Goal: Transaction & Acquisition: Purchase product/service

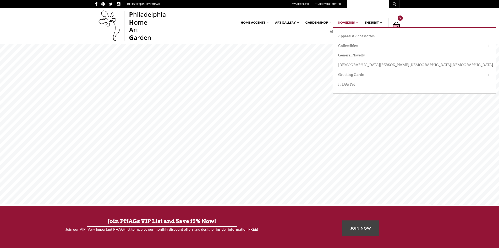
click at [350, 21] on link "Novelties" at bounding box center [347, 22] width 24 height 9
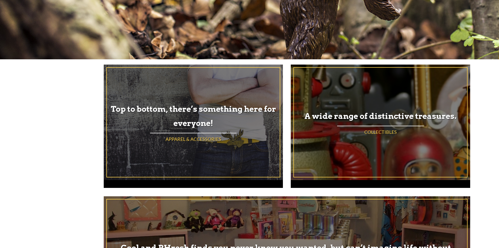
scroll to position [157, 0]
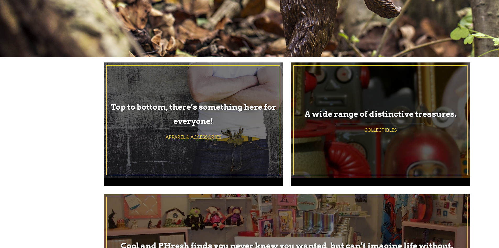
click at [381, 113] on h3 "A wide range of distinctive treasures." at bounding box center [380, 114] width 173 height 14
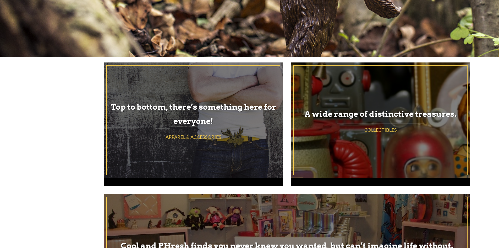
scroll to position [166, 0]
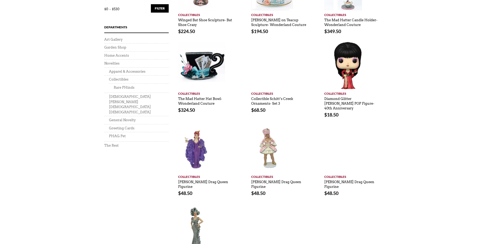
scroll to position [157, 0]
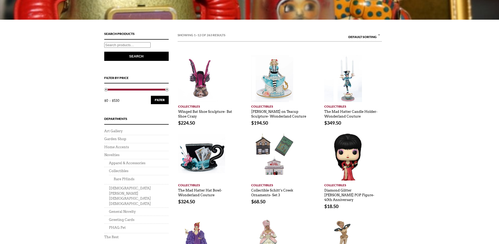
click at [125, 43] on input "Search for:" at bounding box center [127, 45] width 46 height 6
type input "POP"
click at [104, 52] on button "Search" at bounding box center [136, 56] width 64 height 9
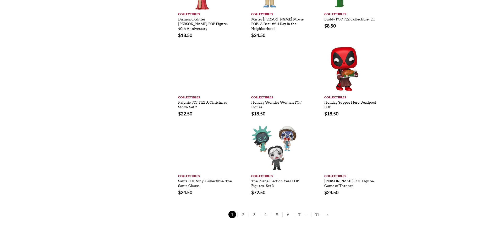
scroll to position [262, 0]
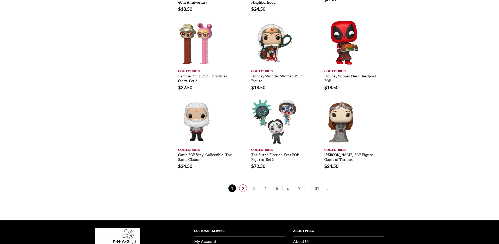
click at [243, 189] on span "2" at bounding box center [243, 188] width 8 height 8
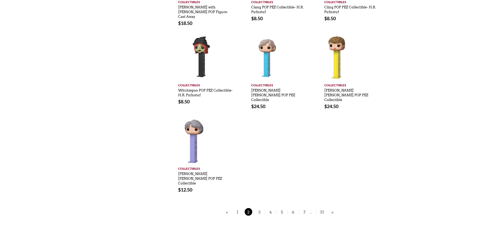
scroll to position [262, 0]
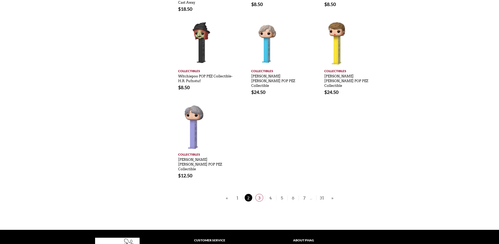
click at [259, 194] on span "3" at bounding box center [260, 198] width 8 height 8
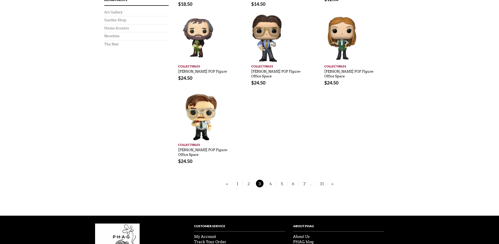
scroll to position [226, 0]
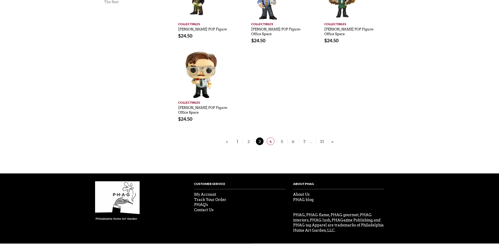
click at [272, 137] on span "4" at bounding box center [271, 141] width 8 height 8
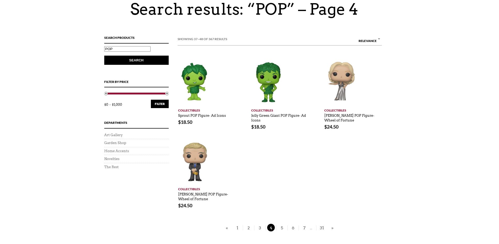
scroll to position [79, 0]
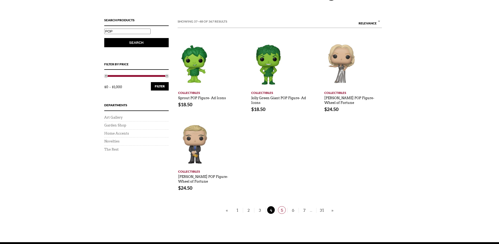
click at [283, 207] on span "5" at bounding box center [282, 210] width 8 height 8
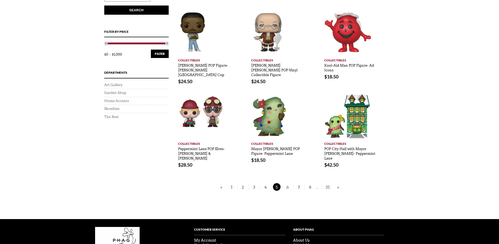
scroll to position [131, 0]
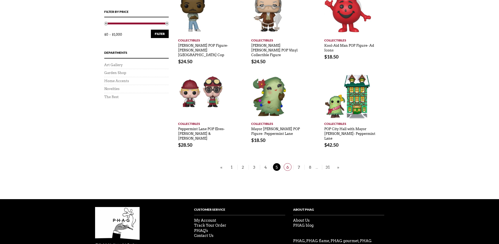
click at [289, 163] on span "6" at bounding box center [288, 167] width 8 height 8
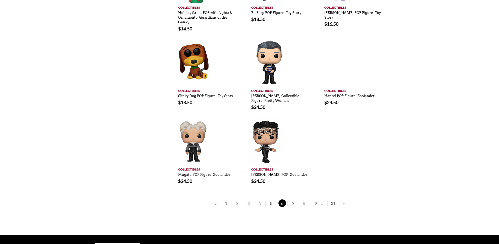
scroll to position [262, 0]
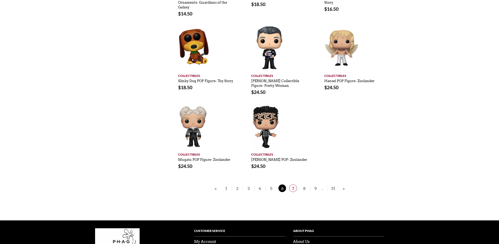
click at [294, 185] on span "7" at bounding box center [293, 188] width 8 height 8
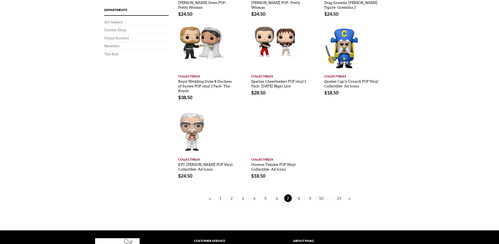
scroll to position [183, 0]
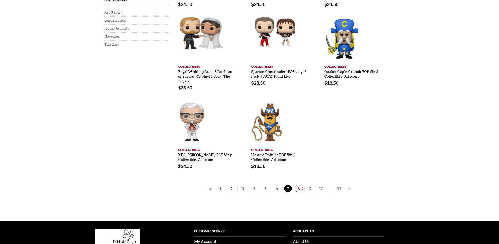
click at [299, 190] on span "8" at bounding box center [299, 189] width 8 height 8
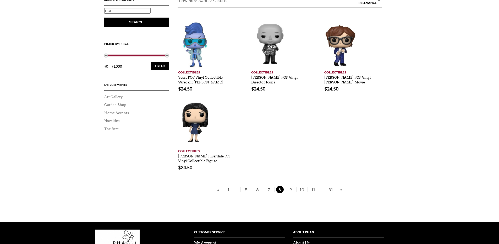
scroll to position [105, 0]
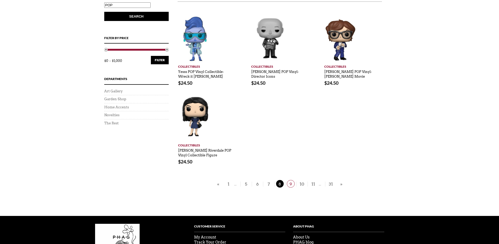
click at [291, 183] on span "9" at bounding box center [291, 184] width 8 height 8
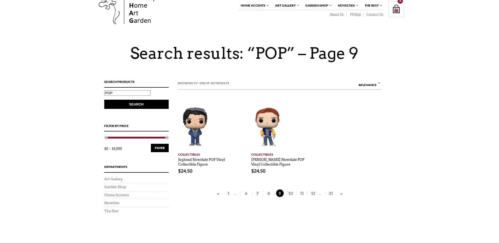
scroll to position [26, 0]
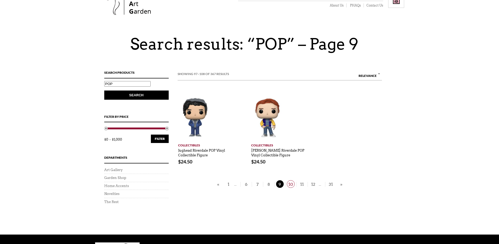
click at [290, 183] on span "10" at bounding box center [291, 184] width 8 height 8
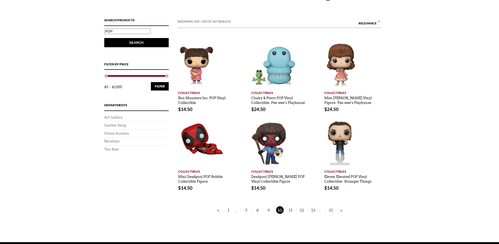
scroll to position [105, 0]
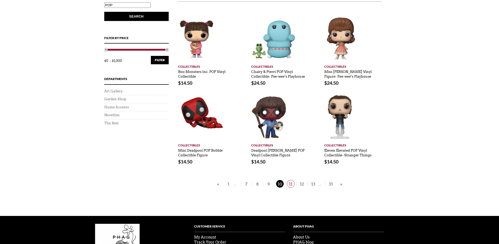
click at [290, 184] on span "11" at bounding box center [291, 184] width 8 height 8
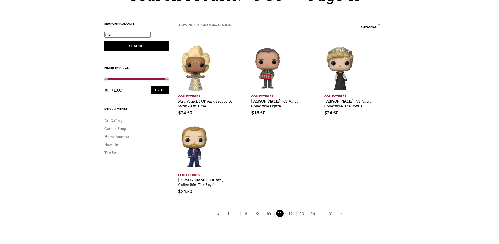
scroll to position [105, 0]
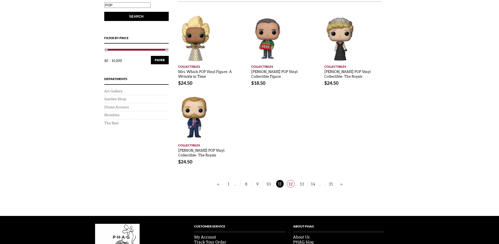
click at [291, 185] on span "12" at bounding box center [291, 184] width 8 height 8
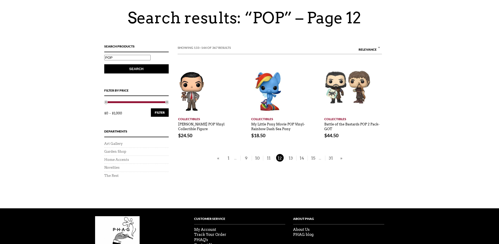
scroll to position [79, 0]
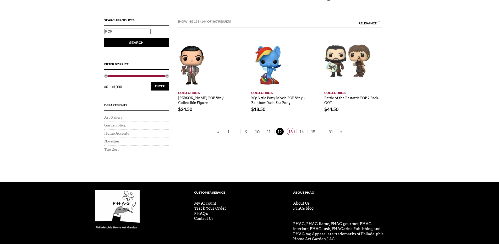
click at [291, 131] on span "13" at bounding box center [291, 132] width 8 height 8
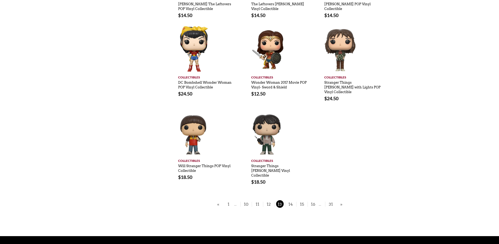
scroll to position [262, 0]
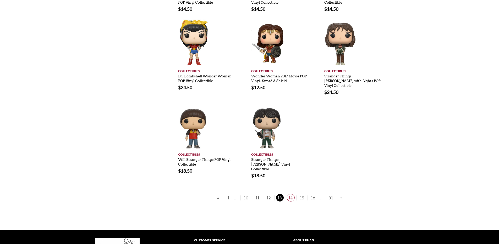
click at [289, 194] on span "14" at bounding box center [291, 198] width 8 height 8
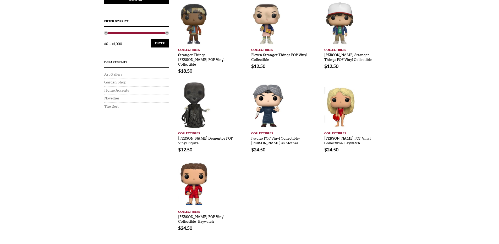
scroll to position [131, 0]
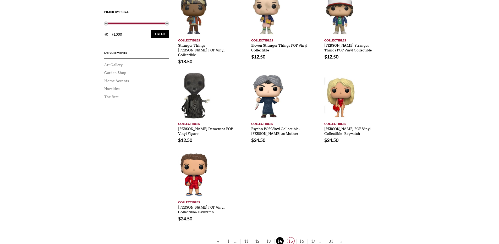
click at [291, 237] on span "15" at bounding box center [291, 241] width 8 height 8
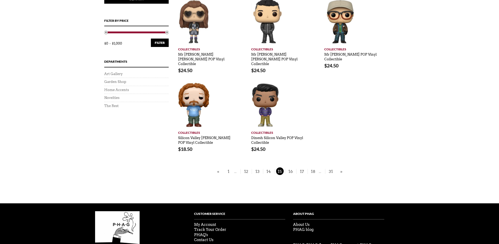
scroll to position [131, 0]
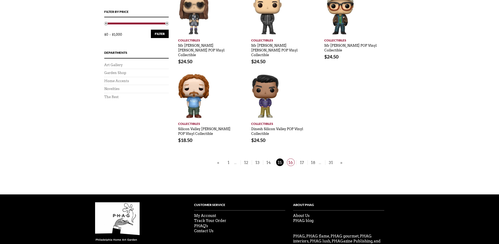
click at [293, 158] on span "16" at bounding box center [291, 162] width 8 height 8
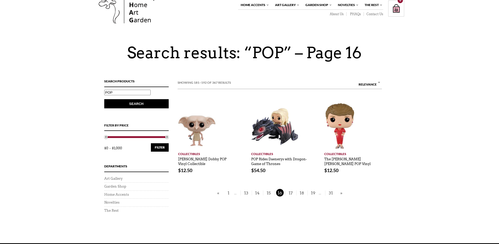
scroll to position [26, 0]
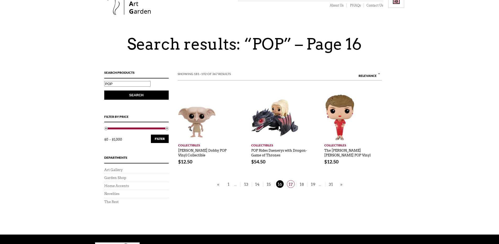
click at [290, 186] on span "17" at bounding box center [291, 184] width 8 height 8
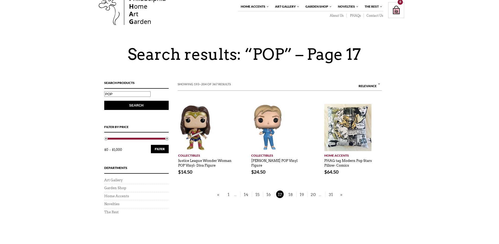
scroll to position [26, 0]
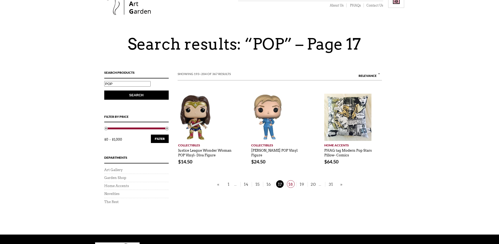
click at [290, 184] on span "18" at bounding box center [291, 184] width 8 height 8
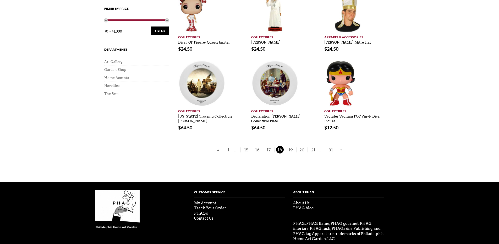
scroll to position [148, 0]
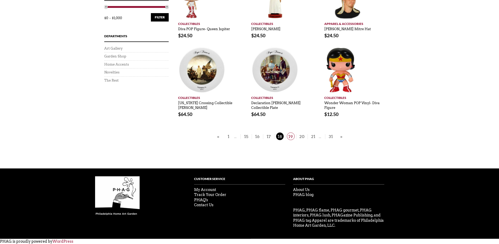
click at [292, 139] on span "19" at bounding box center [291, 136] width 8 height 8
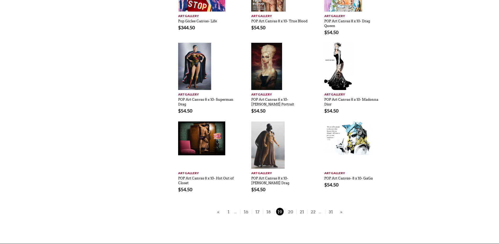
scroll to position [236, 0]
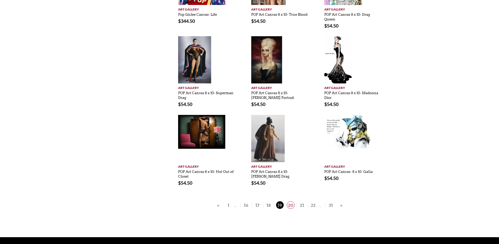
click at [291, 203] on span "20" at bounding box center [291, 205] width 8 height 8
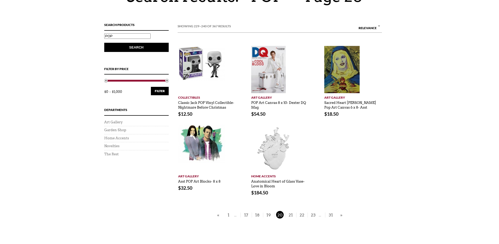
scroll to position [79, 0]
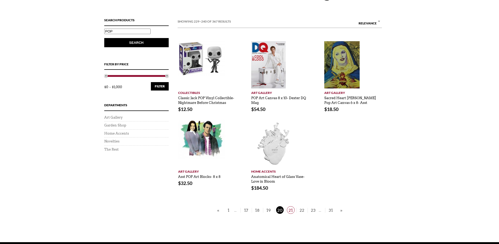
click at [289, 212] on span "21" at bounding box center [291, 210] width 8 height 8
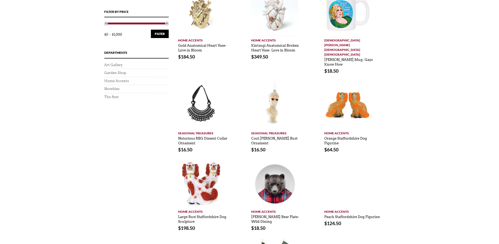
scroll to position [262, 0]
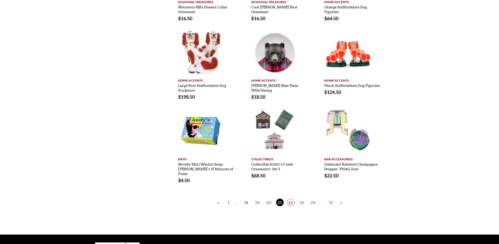
click at [292, 198] on span "22" at bounding box center [291, 202] width 8 height 8
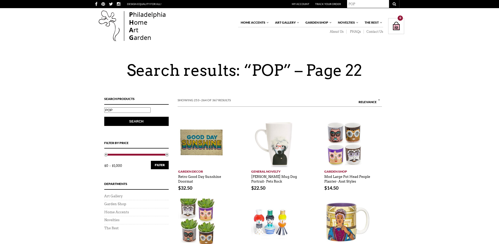
click at [135, 20] on img at bounding box center [132, 26] width 74 height 34
